Goal: Information Seeking & Learning: Learn about a topic

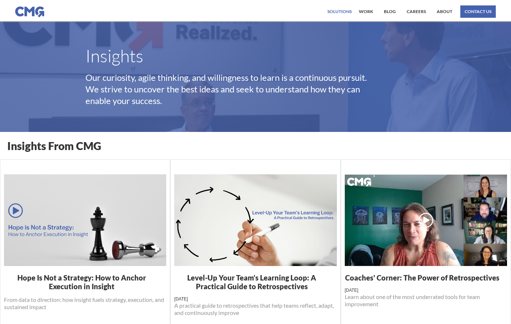
click at [349, 13] on div "Solutions" at bounding box center [339, 11] width 24 height 4
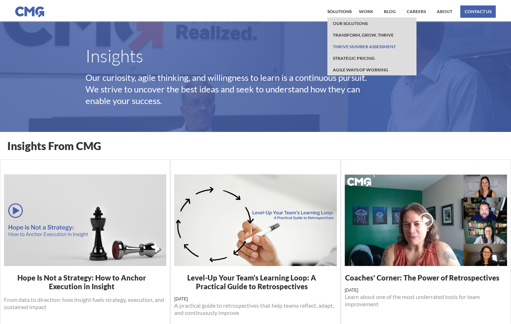
click at [352, 49] on link "Thrive Number Assessment" at bounding box center [364, 47] width 67 height 12
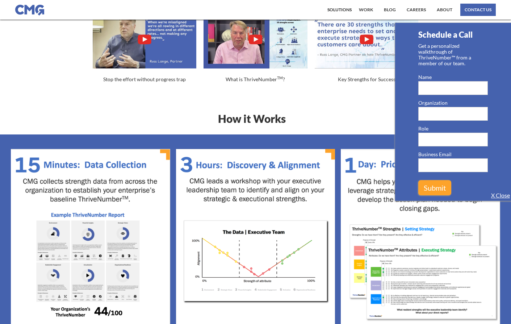
scroll to position [320, 0]
click at [497, 193] on link "X Close" at bounding box center [500, 195] width 19 height 7
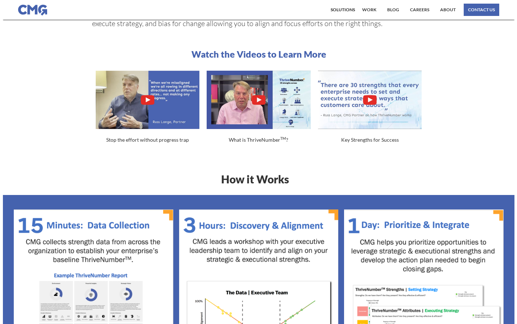
scroll to position [255, 0]
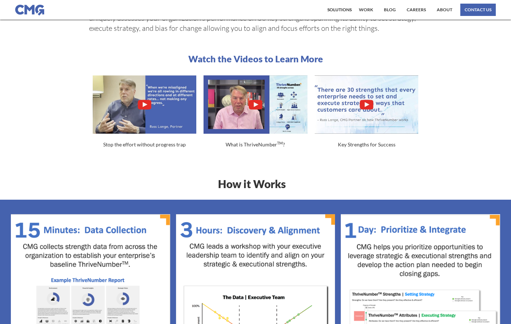
click at [366, 97] on img "open lightbox" at bounding box center [367, 104] width 104 height 58
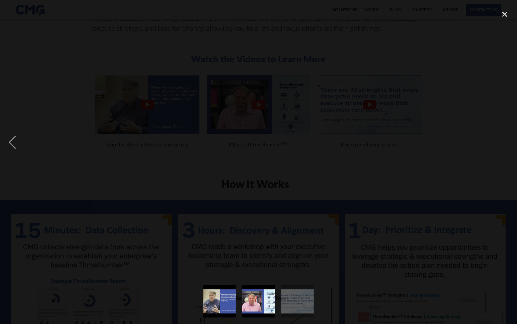
click at [255, 298] on img "show item 2 of 3" at bounding box center [258, 301] width 43 height 32
